Goal: Task Accomplishment & Management: Complete application form

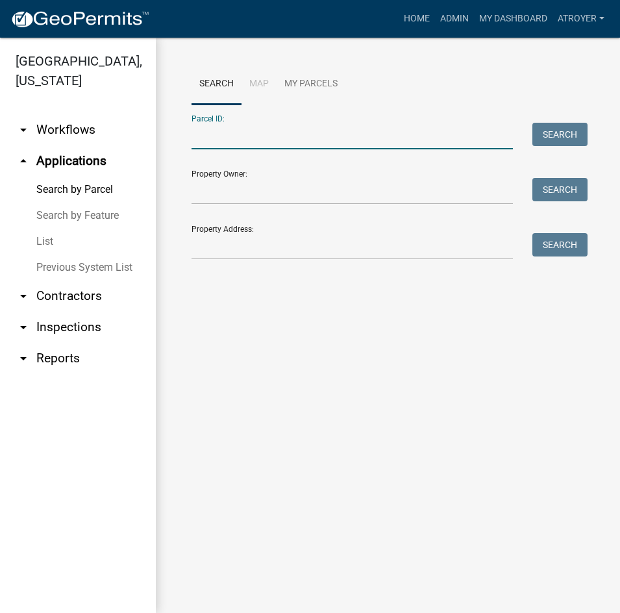
click at [258, 141] on input "Parcel ID:" at bounding box center [352, 136] width 321 height 27
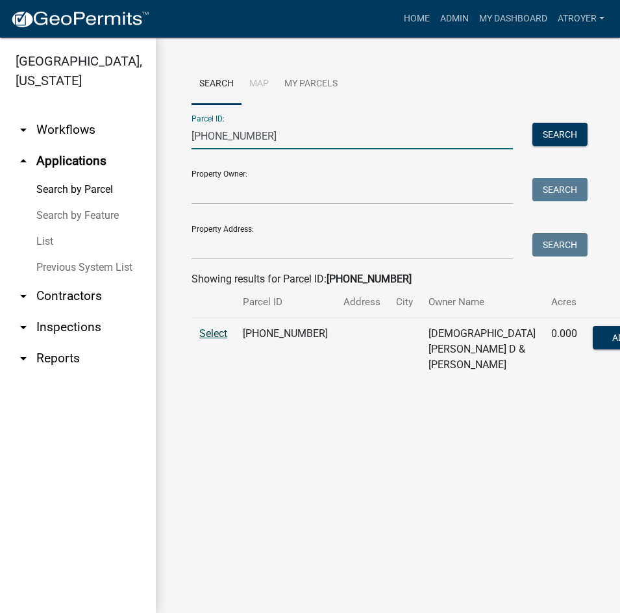
type input "029-092-030"
click at [204, 340] on span "Select" at bounding box center [213, 333] width 28 height 12
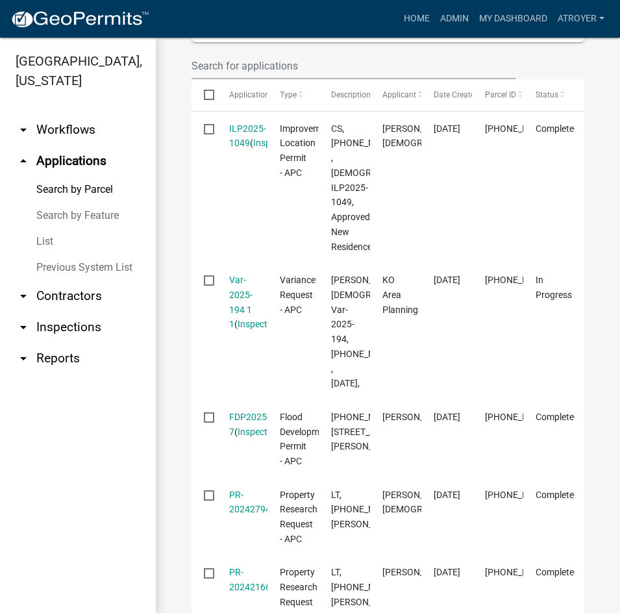
scroll to position [455, 0]
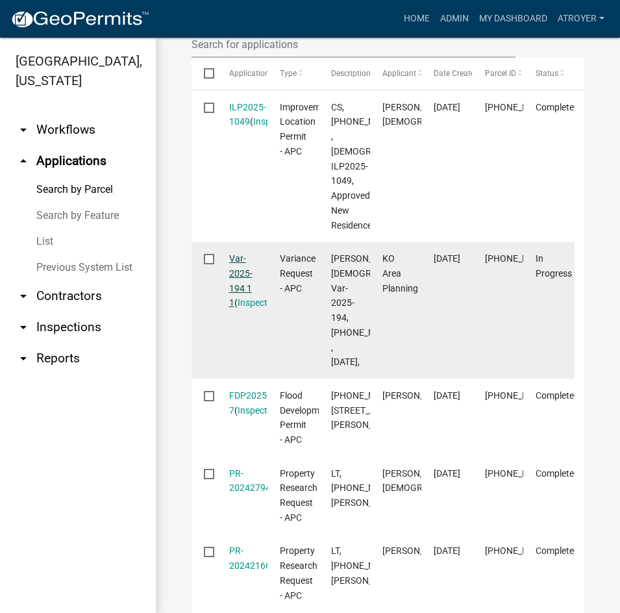
click at [235, 290] on link "Var-2025-194 1 1" at bounding box center [240, 280] width 23 height 55
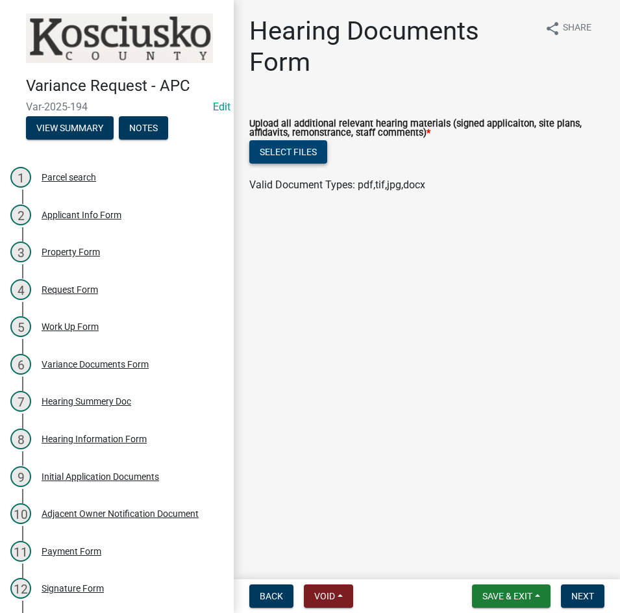
click at [288, 149] on button "Select files" at bounding box center [288, 151] width 78 height 23
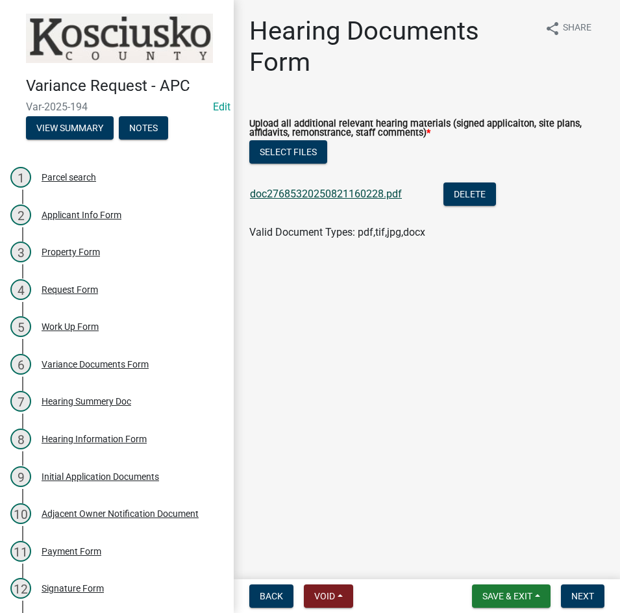
click at [343, 195] on link "doc27685320250821160228.pdf" at bounding box center [326, 194] width 152 height 12
drag, startPoint x: 596, startPoint y: 590, endPoint x: 573, endPoint y: 585, distance: 22.7
click at [596, 590] on button "Next" at bounding box center [583, 596] width 44 height 23
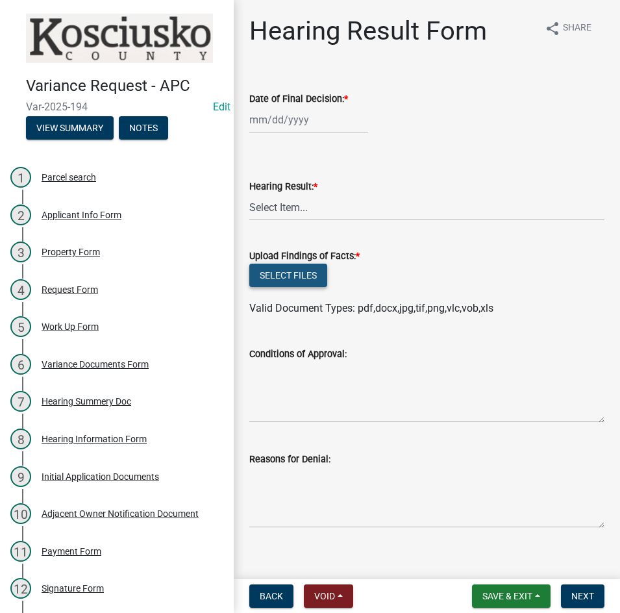
click at [296, 273] on button "Select files" at bounding box center [288, 275] width 78 height 23
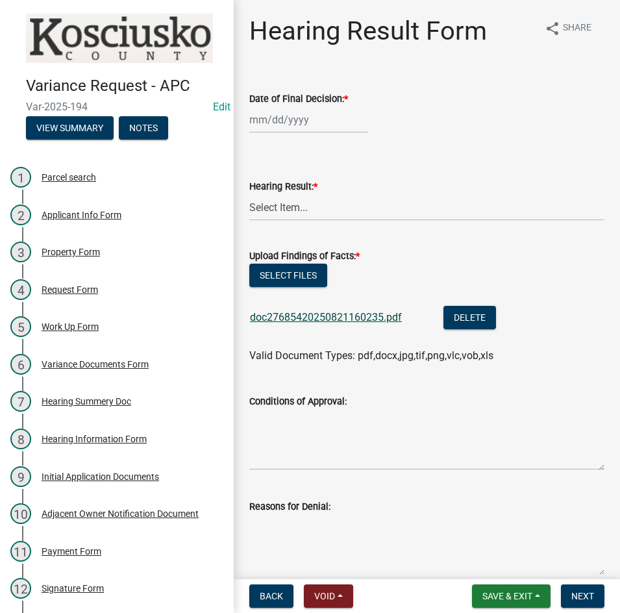
click at [283, 320] on link "doc27685420250821160235.pdf" at bounding box center [326, 317] width 152 height 12
click at [284, 273] on button "Select files" at bounding box center [288, 275] width 78 height 23
click at [327, 118] on div at bounding box center [308, 120] width 119 height 27
select select "8"
select select "2025"
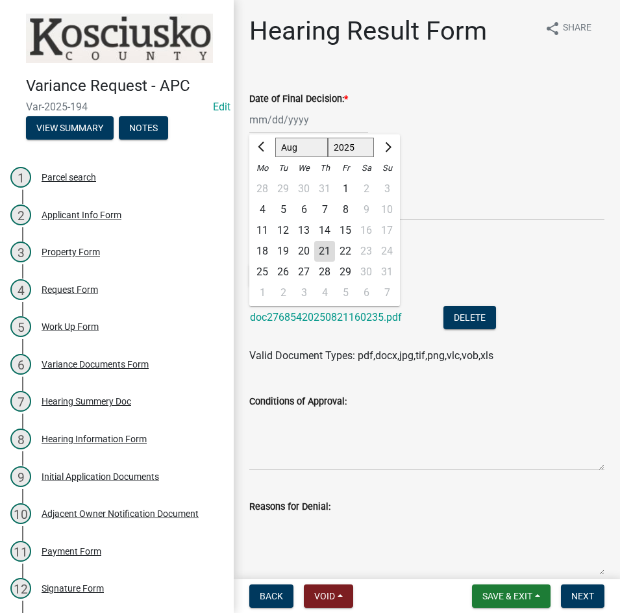
click at [260, 234] on div "11" at bounding box center [262, 230] width 21 height 21
type input "08/11/2025"
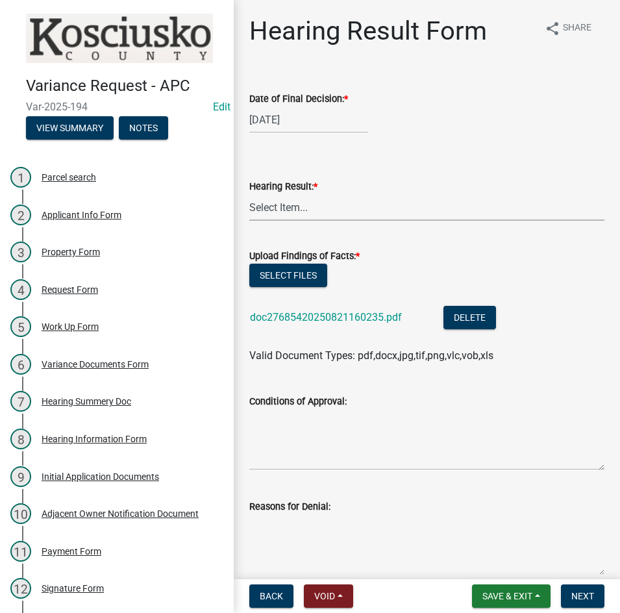
click at [273, 213] on select "Select Item... Approved Denied Withdrawn/Dropped" at bounding box center [426, 207] width 355 height 27
click at [249, 194] on select "Select Item... Approved Denied Withdrawn/Dropped" at bounding box center [426, 207] width 355 height 27
select select "808690c7-bf4f-4afa-b87c-7c10797e051c"
click at [299, 433] on textarea "Conditions of Approval:" at bounding box center [426, 439] width 355 height 61
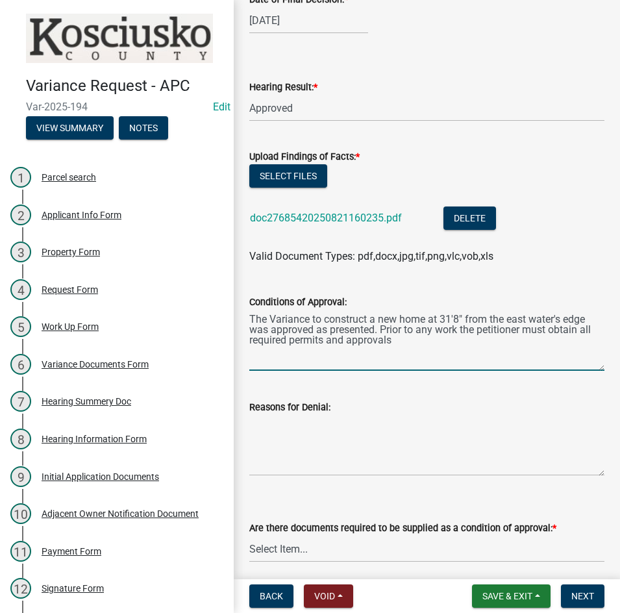
scroll to position [260, 0]
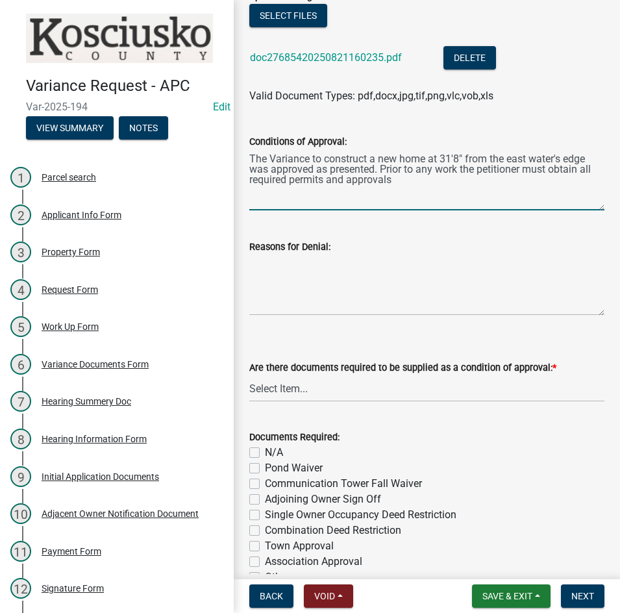
type textarea "The Variance to construct a new home at 31'8" from the east water's edge was ap…"
click at [338, 392] on select "Select Item... Yes No N/A" at bounding box center [426, 388] width 355 height 27
click at [249, 375] on select "Select Item... Yes No N/A" at bounding box center [426, 388] width 355 height 27
select select "3ebdabd2-24d2-4634-81b5-20525b4a7a54"
click at [265, 454] on label "N/A" at bounding box center [274, 453] width 18 height 16
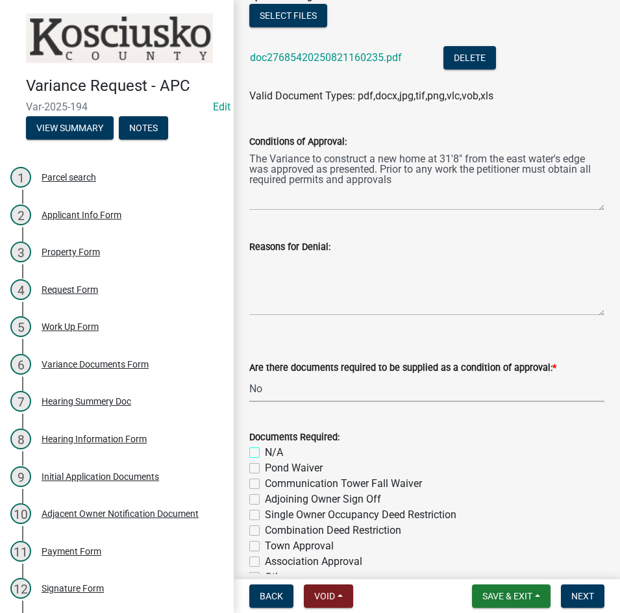
click at [265, 453] on input "N/A" at bounding box center [269, 449] width 8 height 8
checkbox input "true"
checkbox input "false"
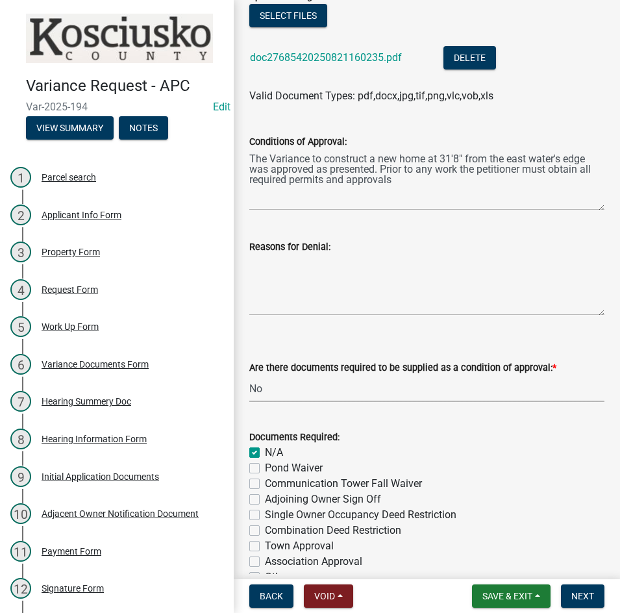
checkbox input "false"
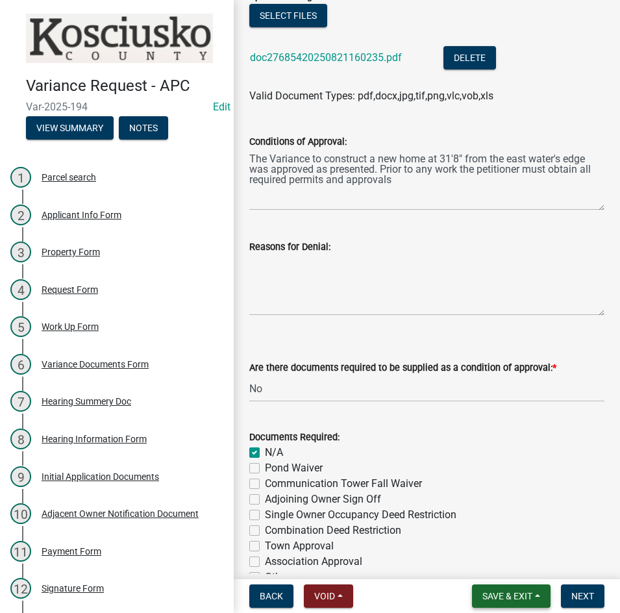
drag, startPoint x: 500, startPoint y: 599, endPoint x: 485, endPoint y: 583, distance: 22.1
click at [497, 596] on span "Save & Exit" at bounding box center [508, 596] width 50 height 10
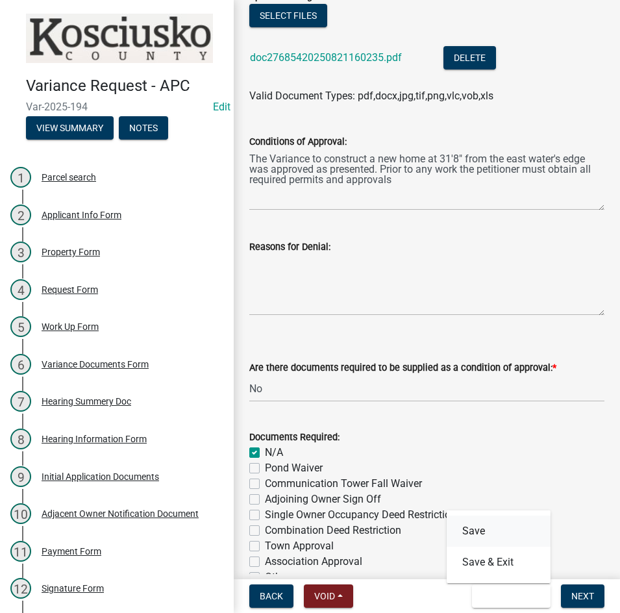
click at [479, 530] on button "Save" at bounding box center [499, 531] width 104 height 31
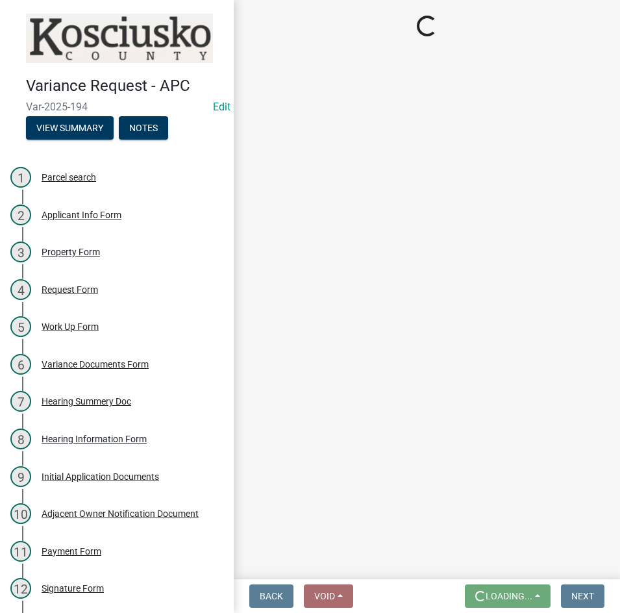
scroll to position [0, 0]
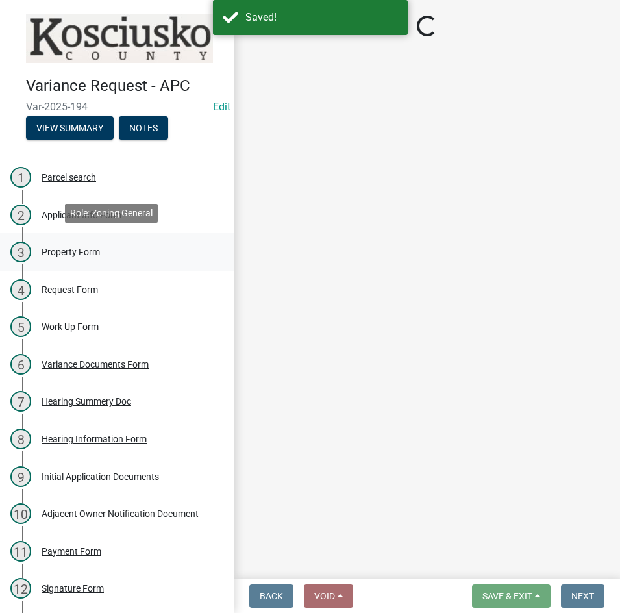
click at [60, 250] on div "Property Form" at bounding box center [71, 251] width 58 height 9
select select "1146270b-2111-4e23-bf7f-74ce85cf7041"
select select "659087aa-417e-424e-9111-bed556ed72cb"
select select "6262b9f4-ad5b-4c62-bf4b-42add81a0232"
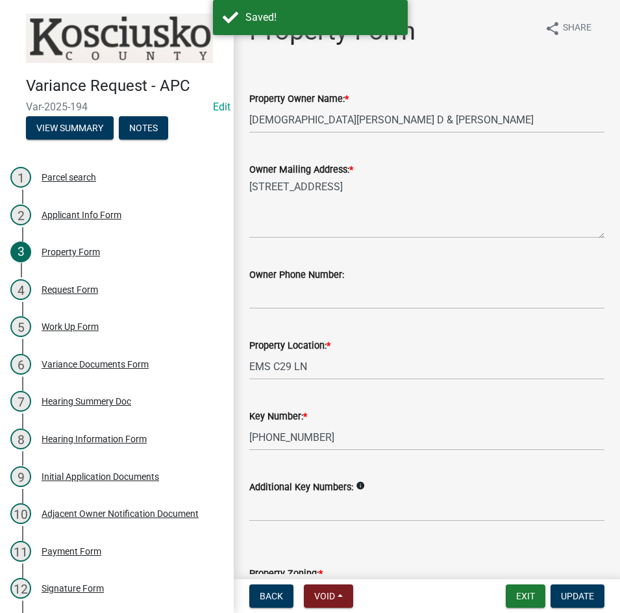
select select "808690c7-bf4f-4afa-b87c-7c10797e051c"
select select "3ebdabd2-24d2-4634-81b5-20525b4a7a54"
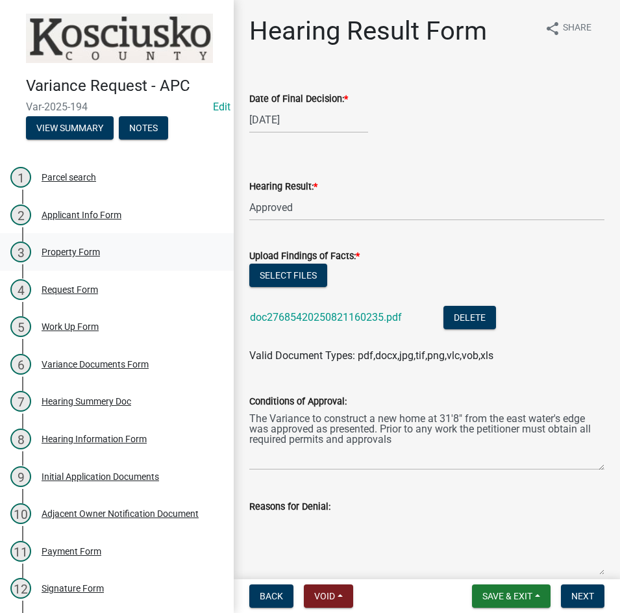
click at [58, 248] on div "Property Form" at bounding box center [71, 251] width 58 height 9
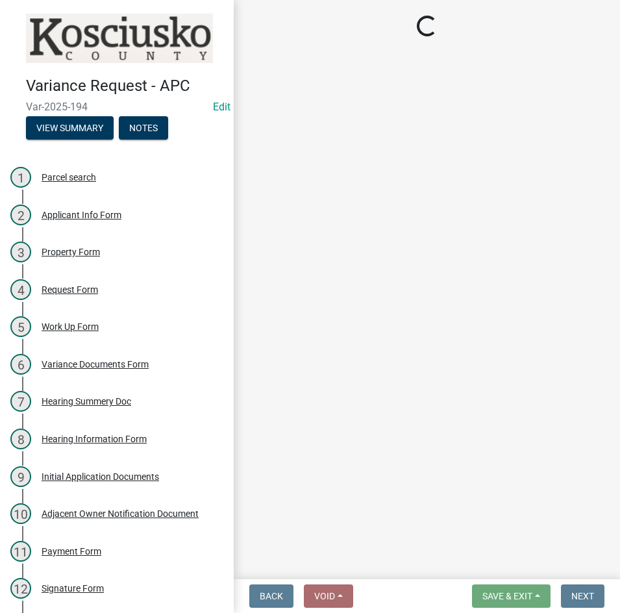
select select "1146270b-2111-4e23-bf7f-74ce85cf7041"
select select "659087aa-417e-424e-9111-bed556ed72cb"
select select "6262b9f4-ad5b-4c62-bf4b-42add81a0232"
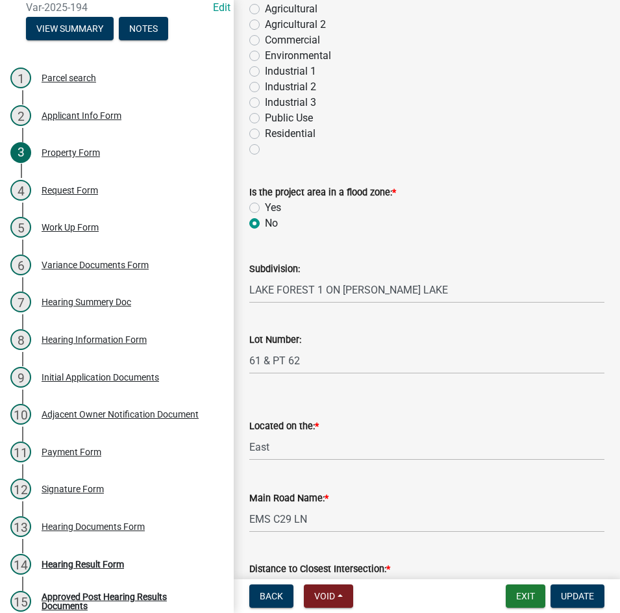
scroll to position [147, 0]
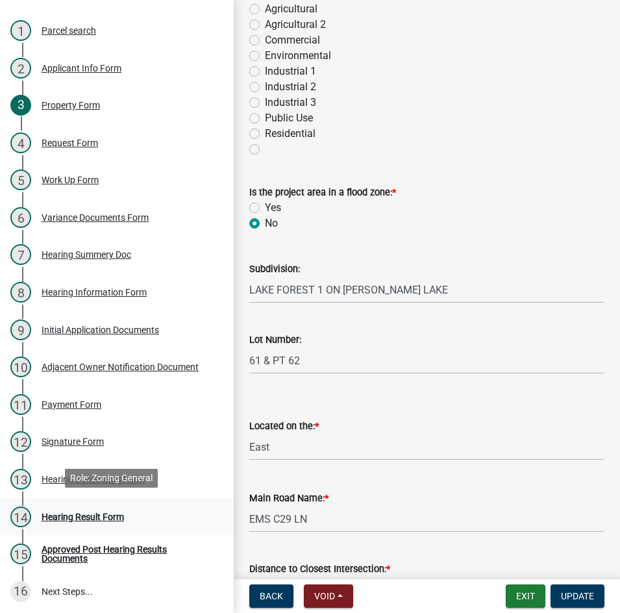
click at [69, 516] on div "Hearing Result Form" at bounding box center [83, 516] width 82 height 9
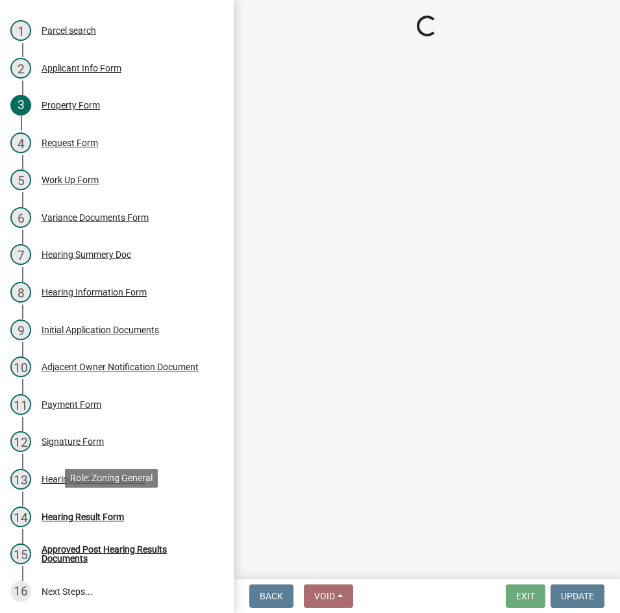
scroll to position [0, 0]
select select "808690c7-bf4f-4afa-b87c-7c10797e051c"
select select "3ebdabd2-24d2-4634-81b5-20525b4a7a54"
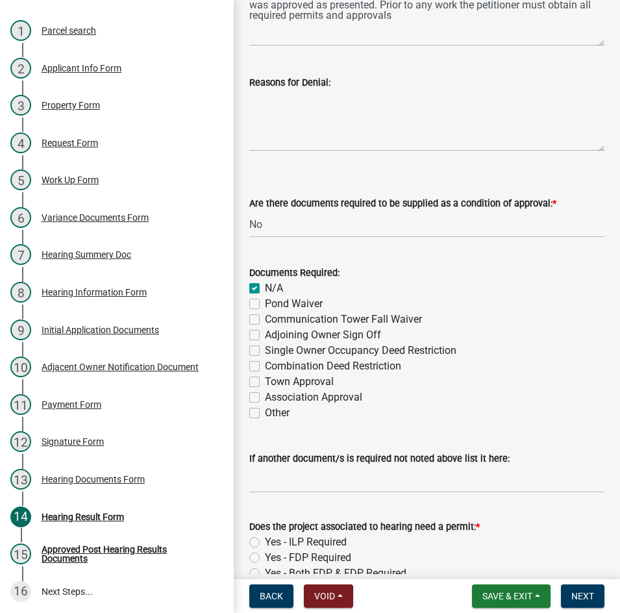
scroll to position [455, 0]
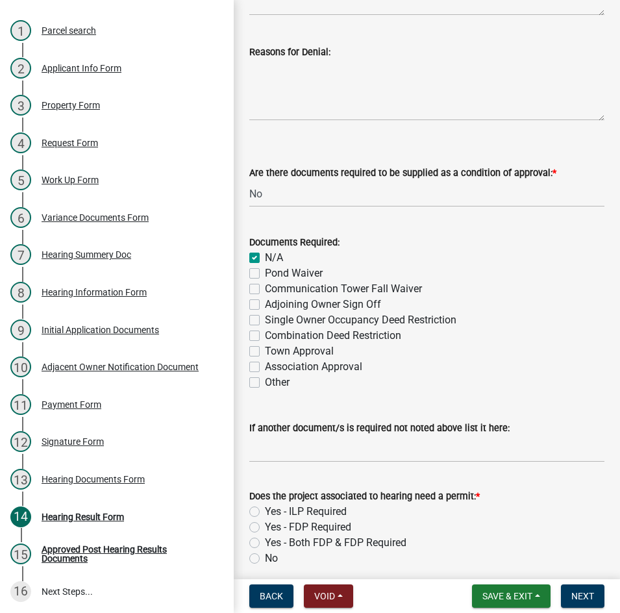
click at [265, 512] on label "Yes - ILP Required" at bounding box center [306, 512] width 82 height 16
click at [265, 512] on input "Yes - ILP Required" at bounding box center [269, 508] width 8 height 8
radio input "true"
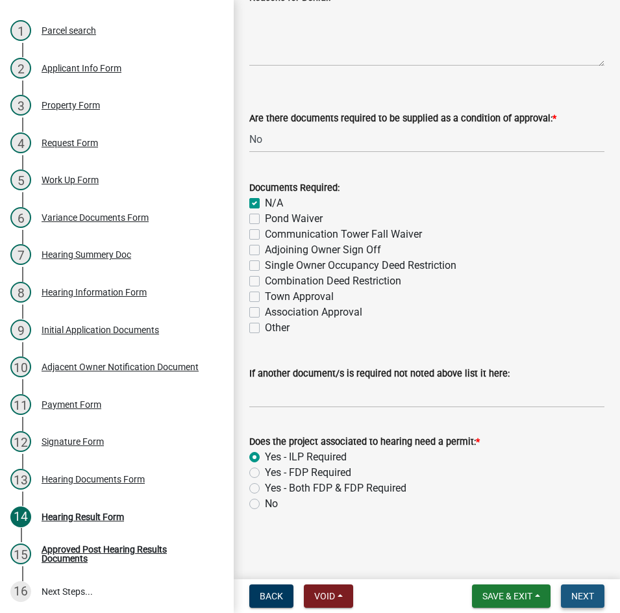
click at [582, 596] on span "Next" at bounding box center [583, 596] width 23 height 10
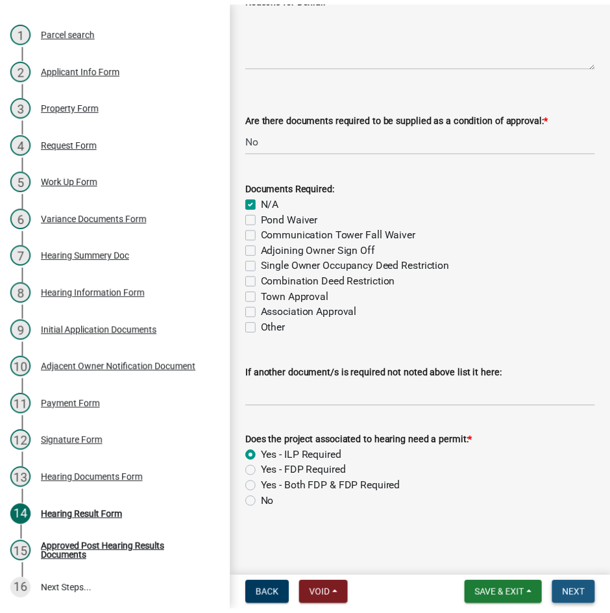
scroll to position [0, 0]
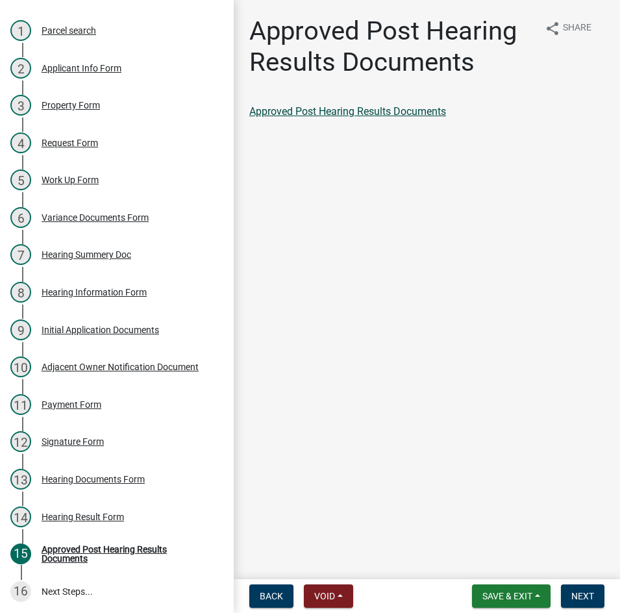
click at [381, 113] on link "Approved Post Hearing Results Documents" at bounding box center [347, 111] width 197 height 12
click at [574, 597] on span "Next" at bounding box center [583, 596] width 23 height 10
